Goal: Download file/media

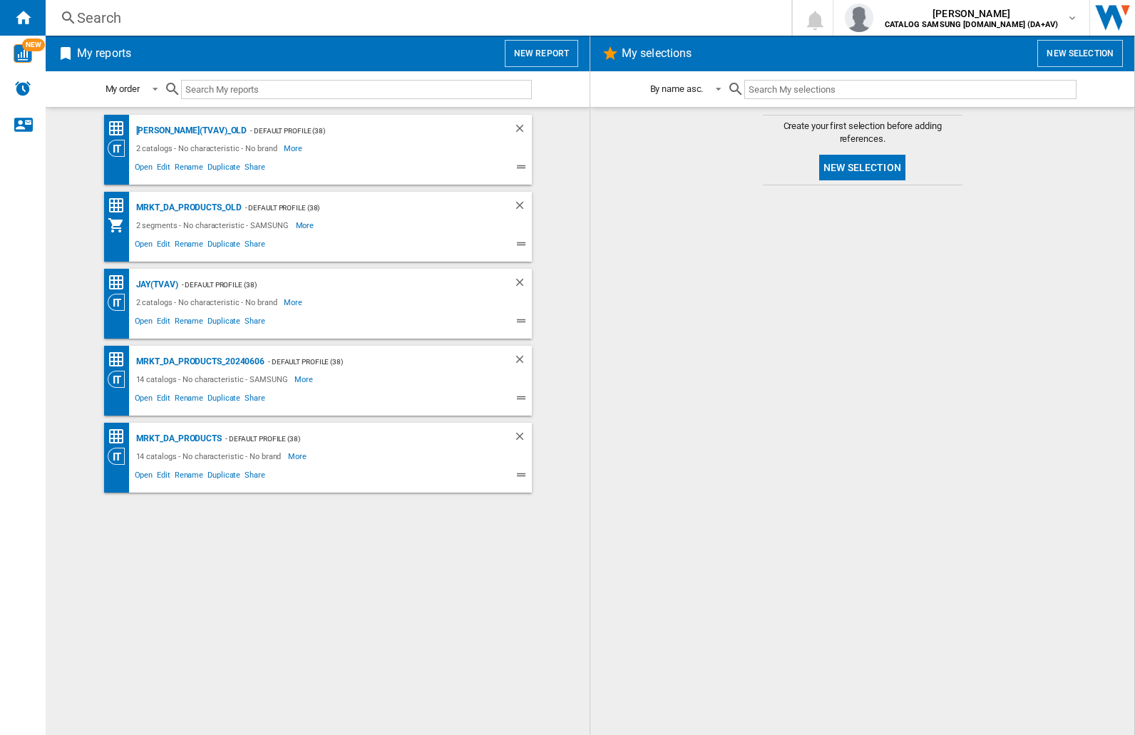
click at [249, 85] on input "text" at bounding box center [356, 89] width 351 height 19
click at [873, 18] on img "button" at bounding box center [859, 18] width 29 height 29
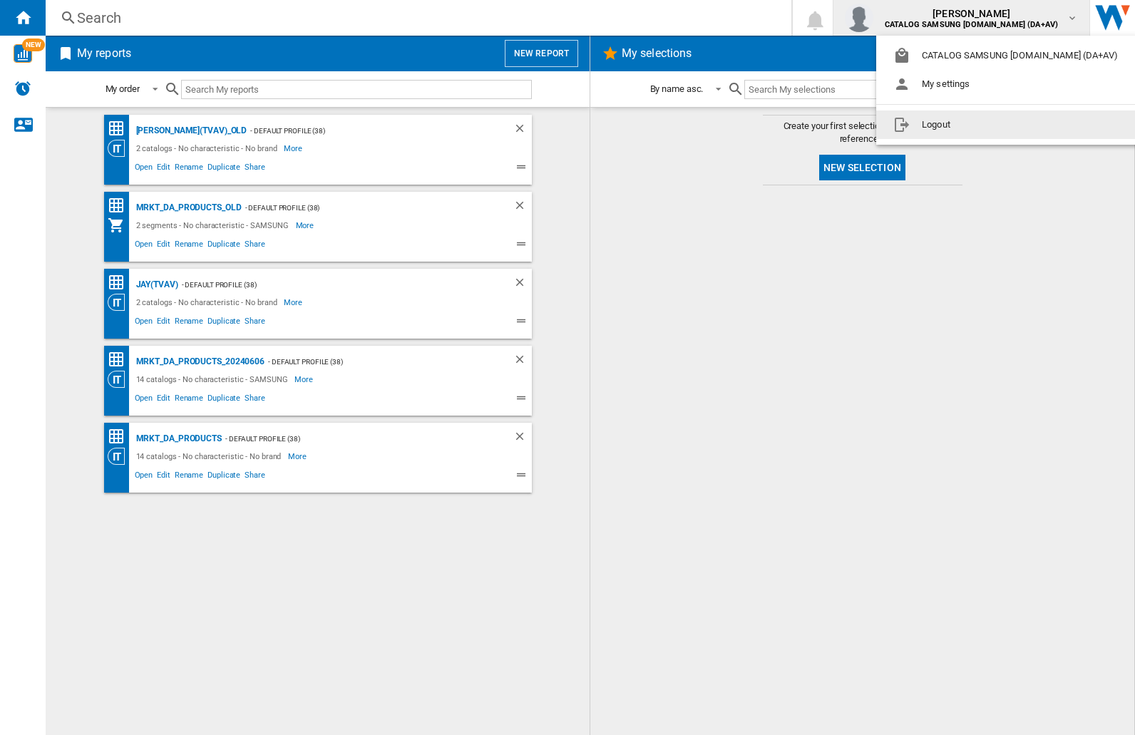
click at [986, 125] on button "Logout" at bounding box center [1008, 124] width 264 height 29
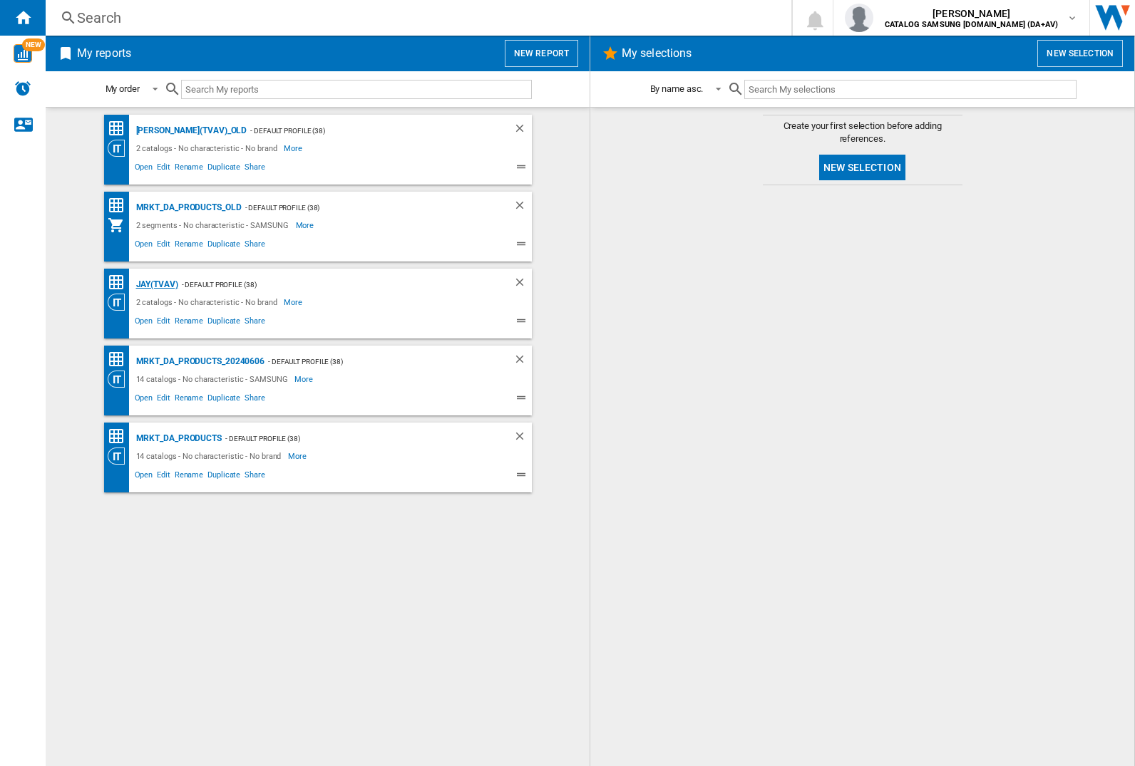
click at [157, 284] on div "JAY(TVAV)" at bounding box center [156, 285] width 46 height 18
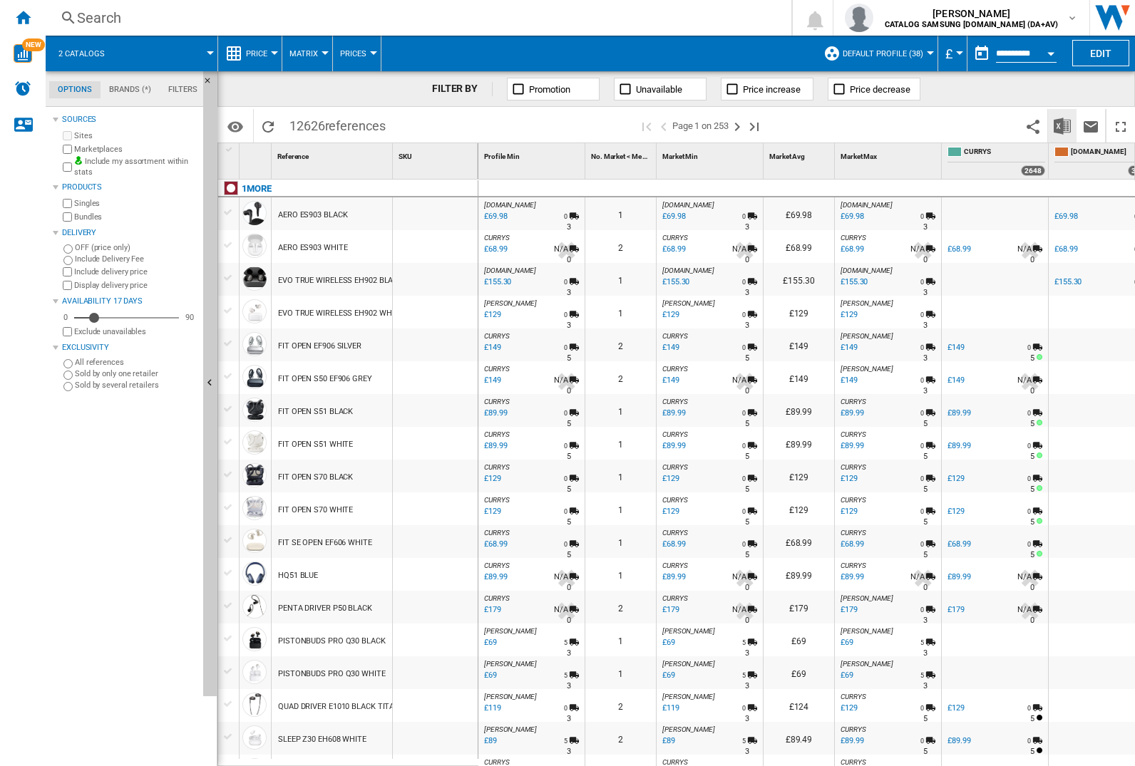
click at [1062, 125] on img "Download in Excel" at bounding box center [1061, 126] width 17 height 17
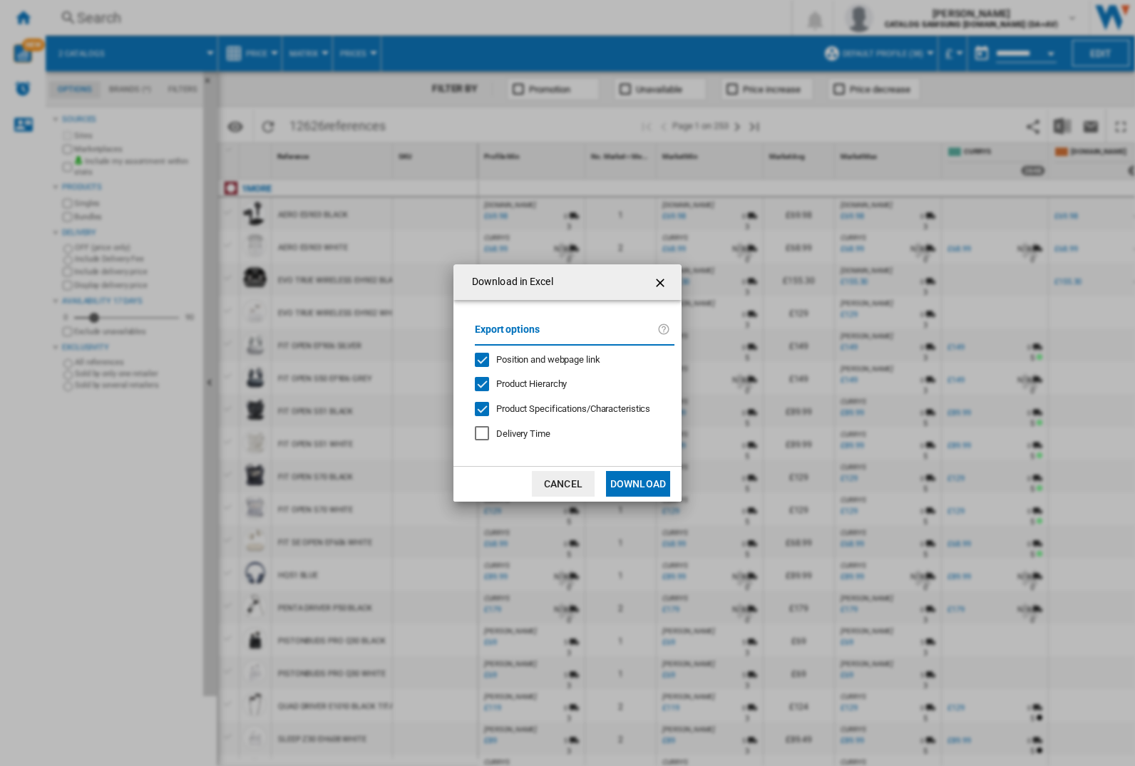
click at [569, 359] on span "Position and webpage link" at bounding box center [548, 359] width 104 height 11
click at [638, 484] on button "Download" at bounding box center [638, 484] width 64 height 26
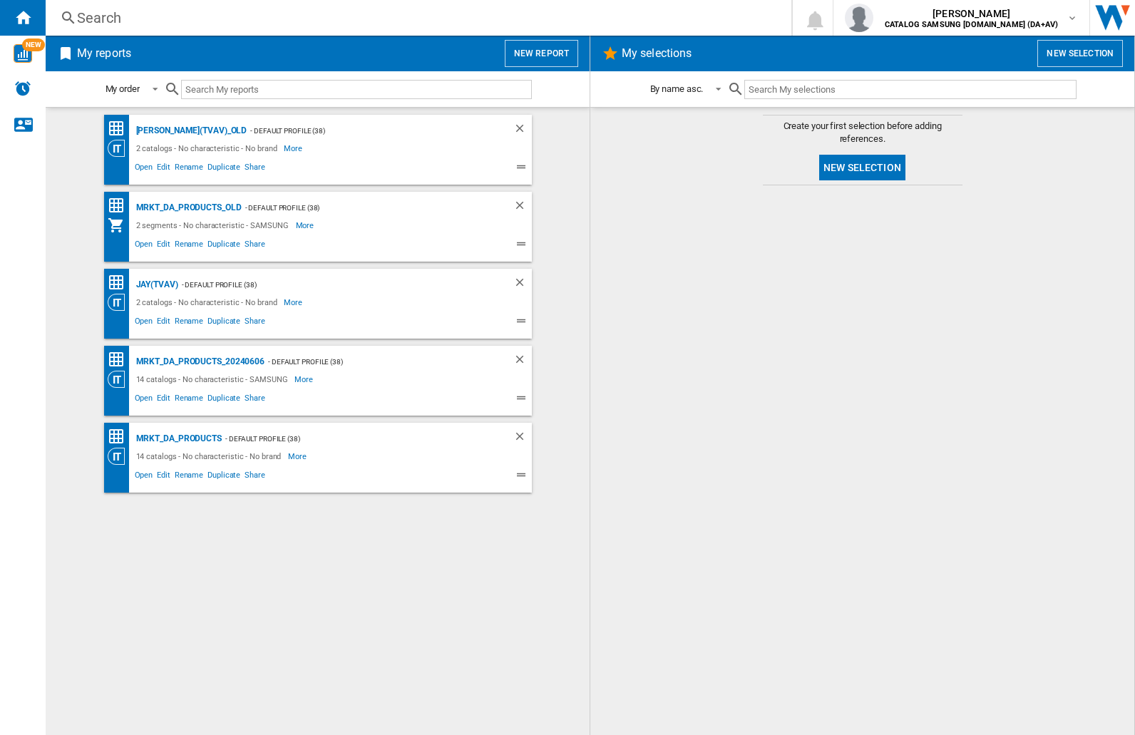
click at [249, 85] on input "text" at bounding box center [356, 89] width 351 height 19
click at [873, 18] on img "button" at bounding box center [859, 18] width 29 height 29
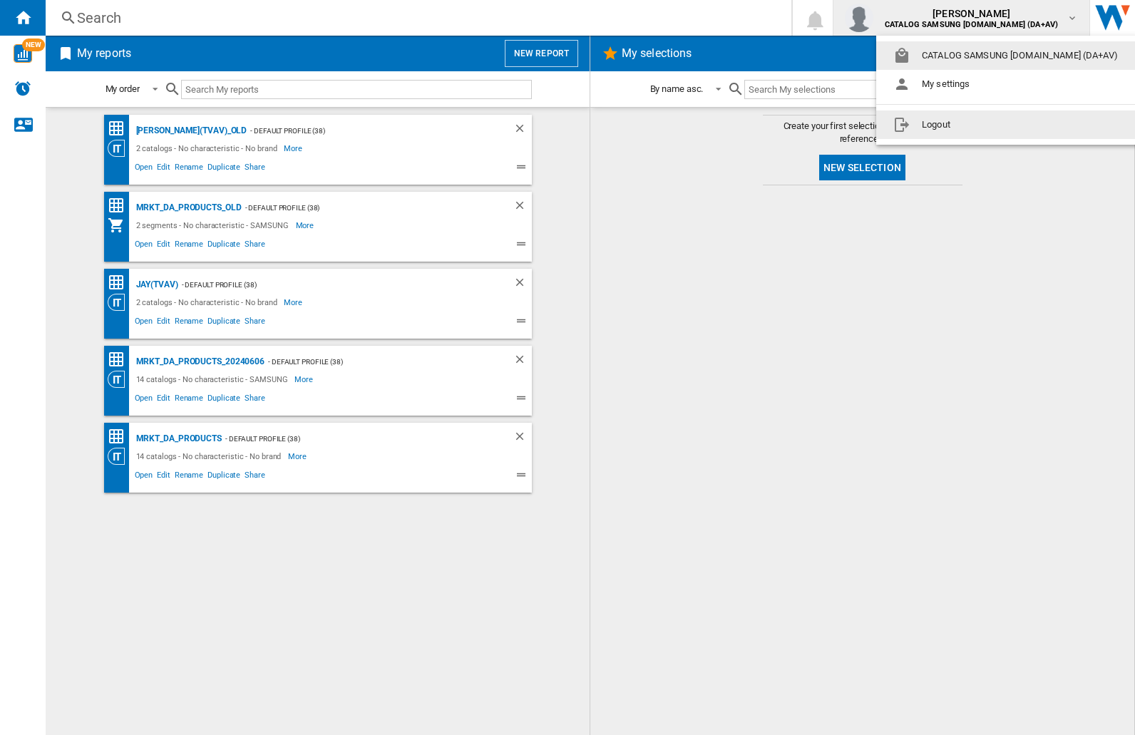
click at [986, 125] on button "Logout" at bounding box center [1008, 124] width 264 height 29
